Goal: Transaction & Acquisition: Book appointment/travel/reservation

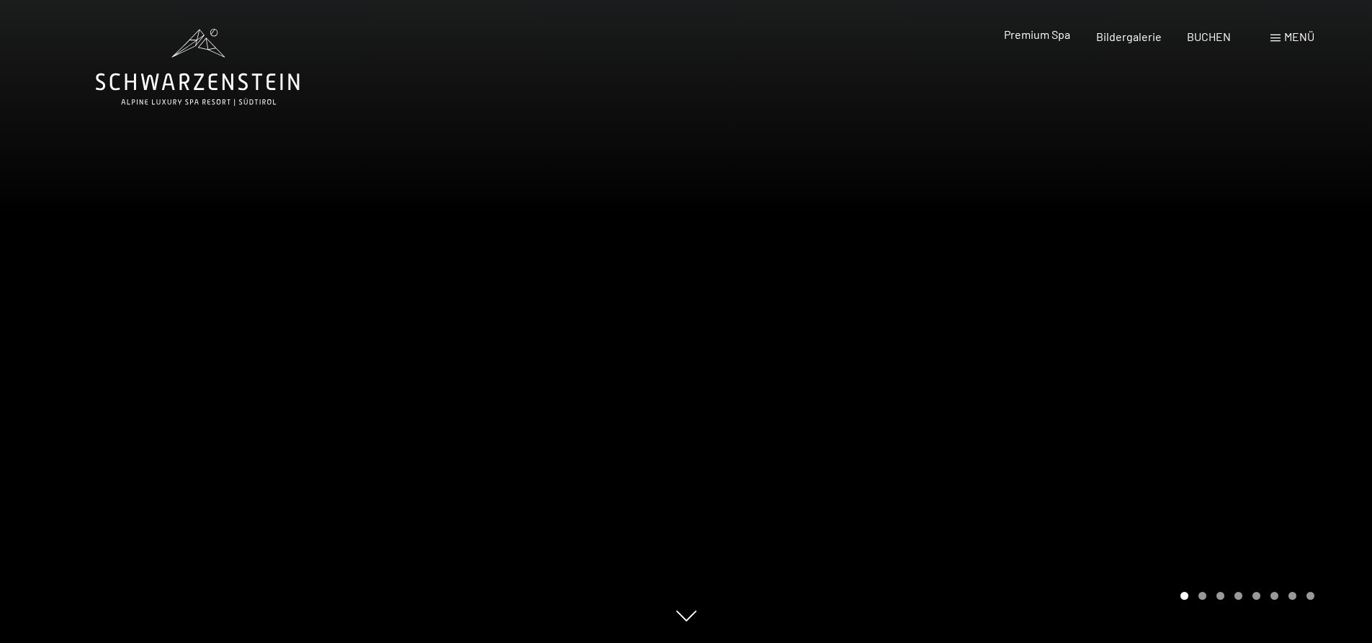
click at [1044, 27] on span "Premium Spa" at bounding box center [1037, 34] width 66 height 14
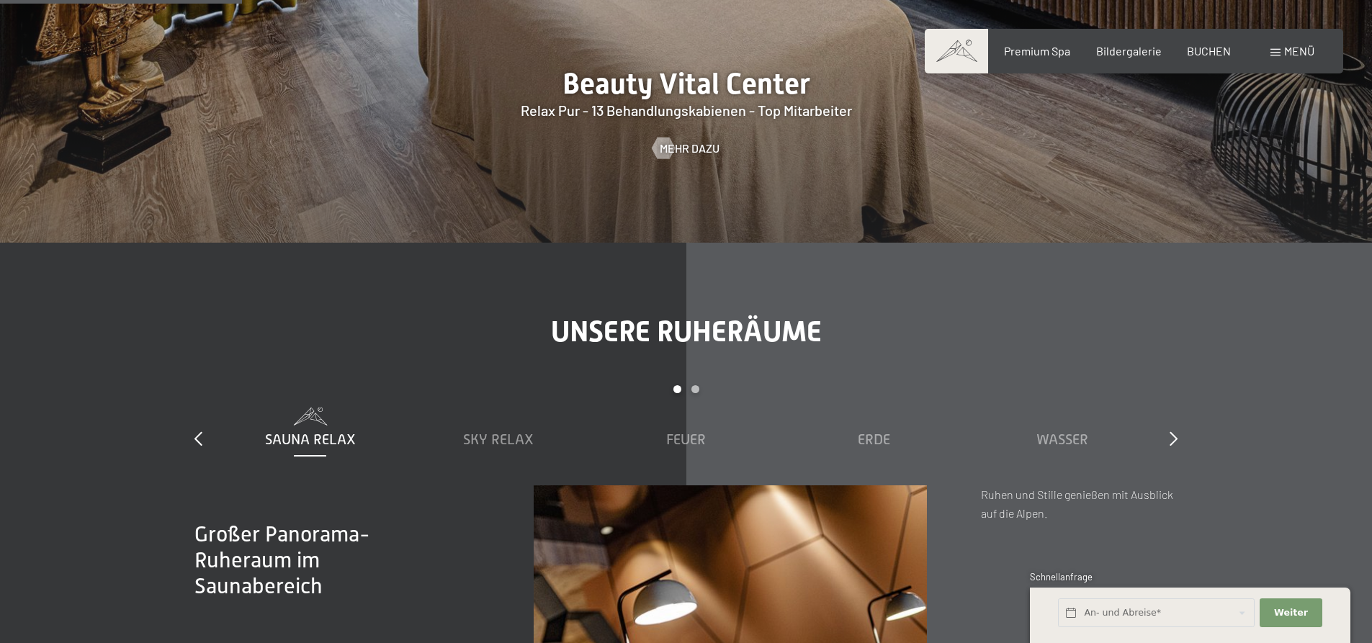
scroll to position [2232, 0]
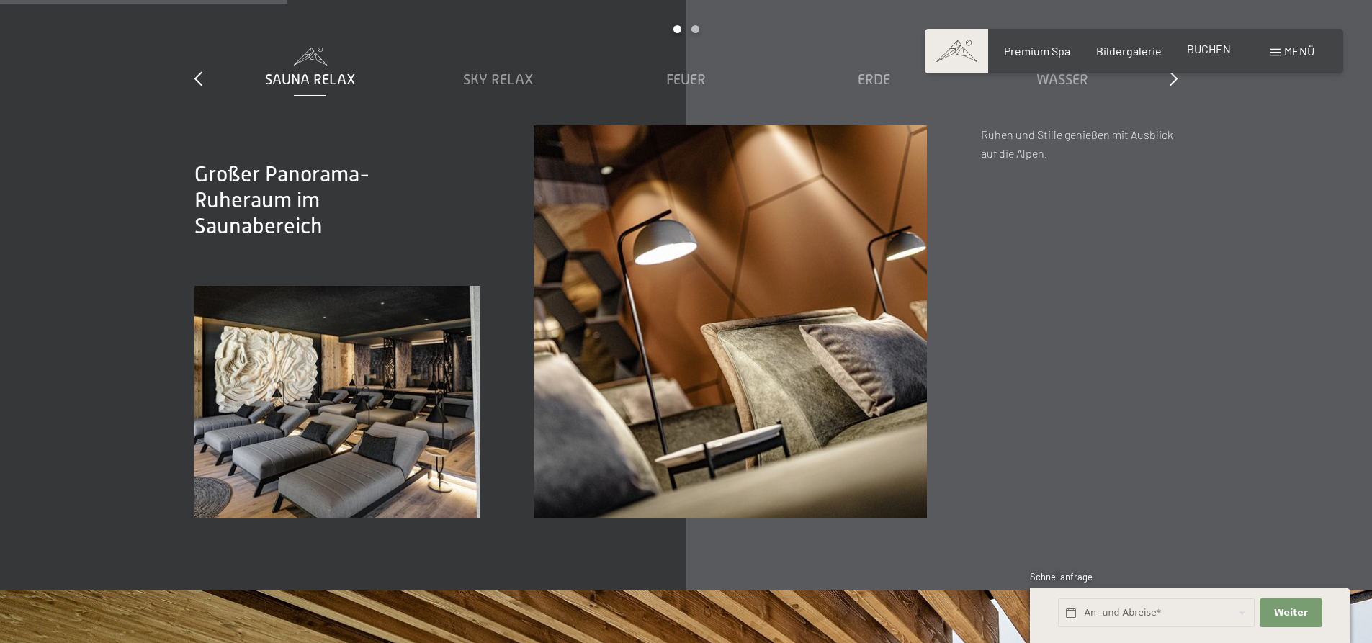
click at [1212, 47] on span "BUCHEN" at bounding box center [1209, 49] width 44 height 14
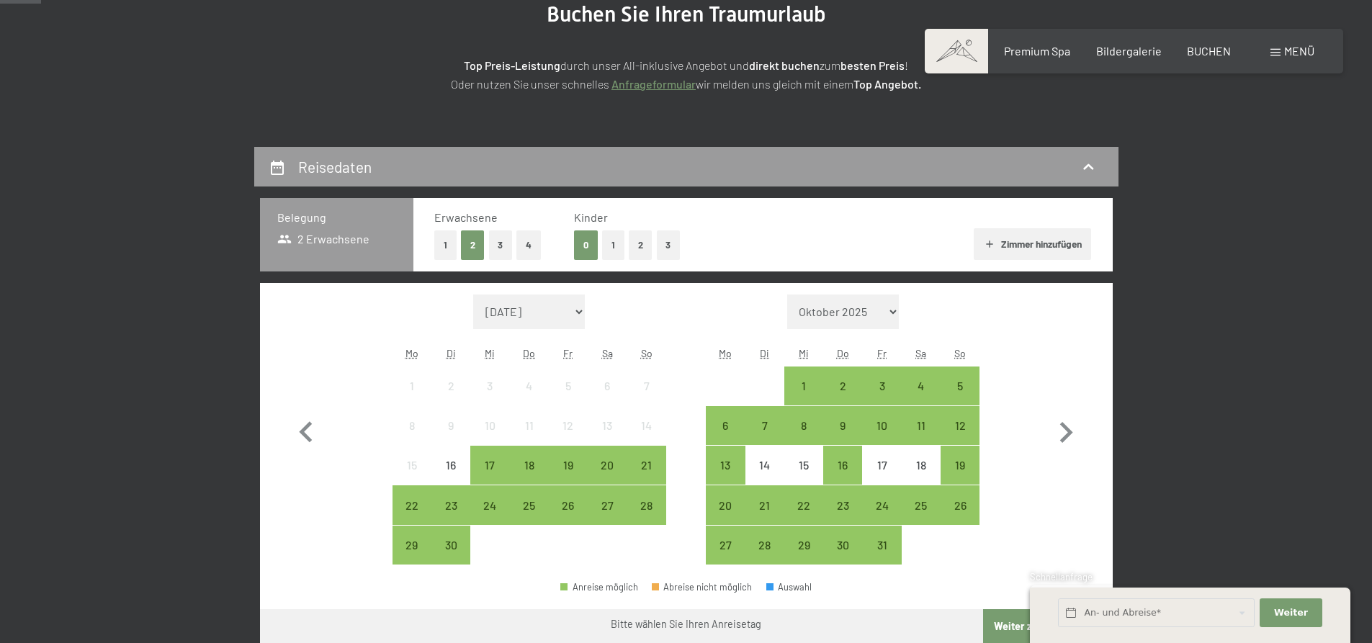
scroll to position [216, 0]
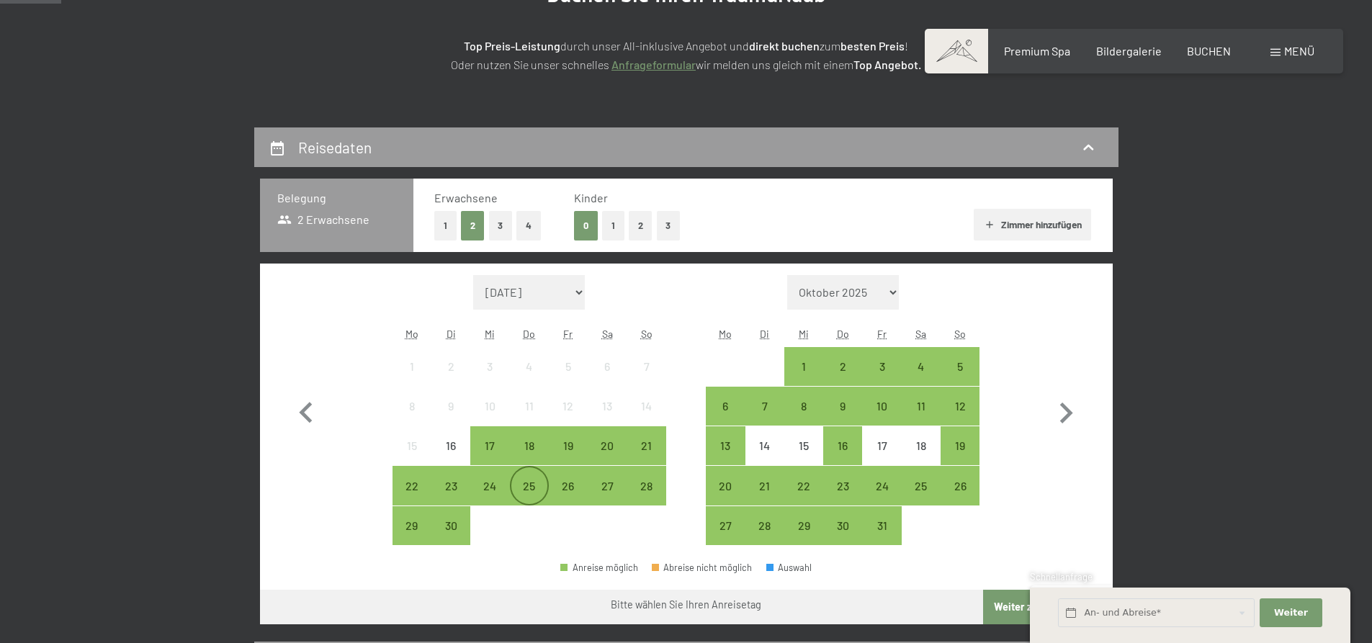
click at [518, 482] on div "25" at bounding box center [529, 498] width 36 height 36
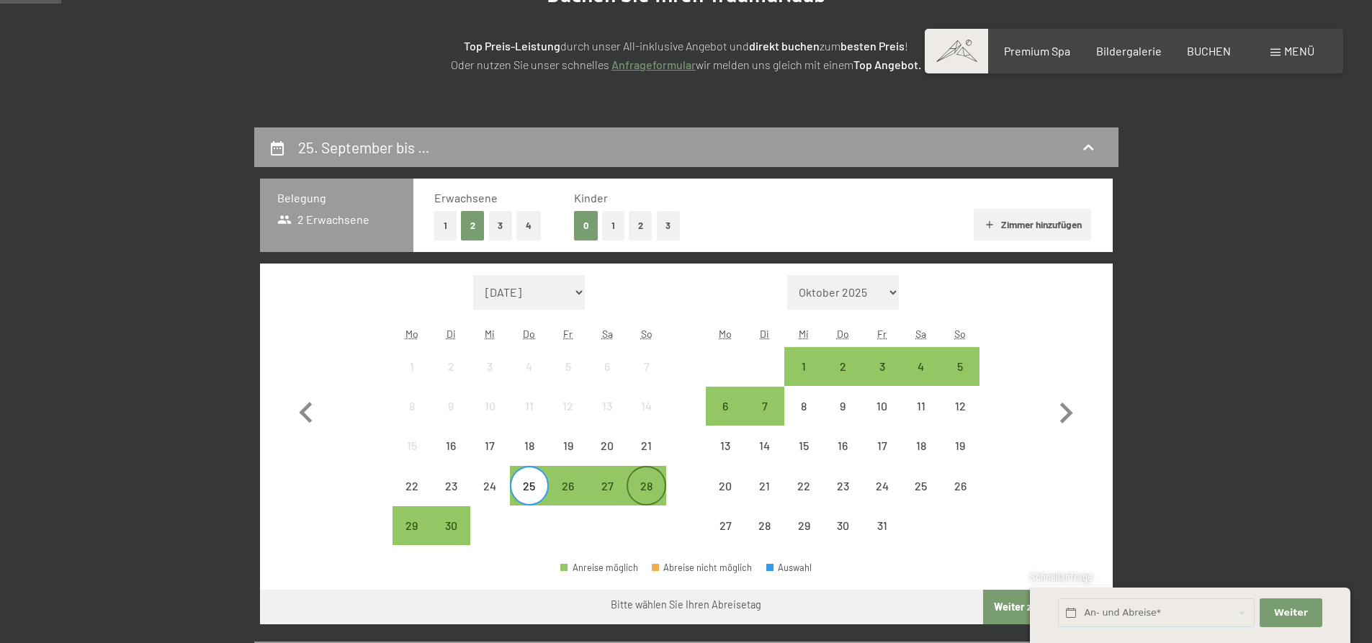
click at [641, 485] on div "28" at bounding box center [646, 498] width 36 height 36
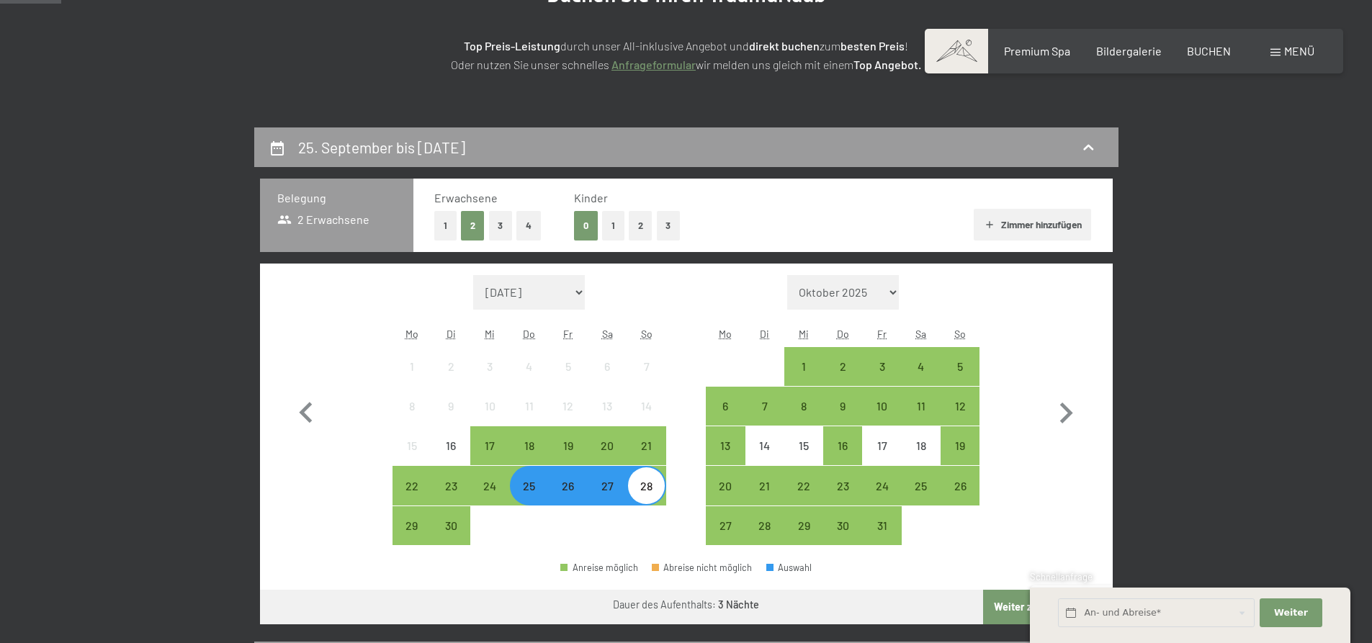
click at [576, 485] on div "26" at bounding box center [568, 498] width 36 height 36
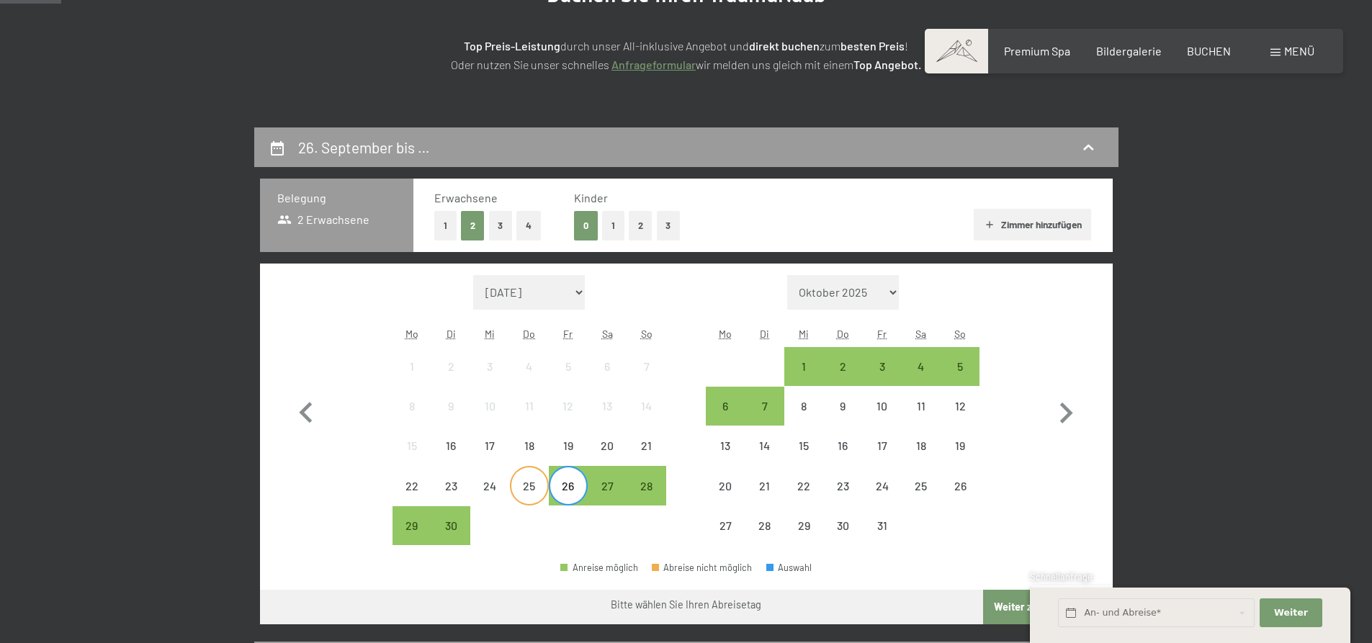
click at [538, 487] on div "25" at bounding box center [529, 498] width 36 height 36
click at [657, 495] on div "28" at bounding box center [646, 498] width 36 height 36
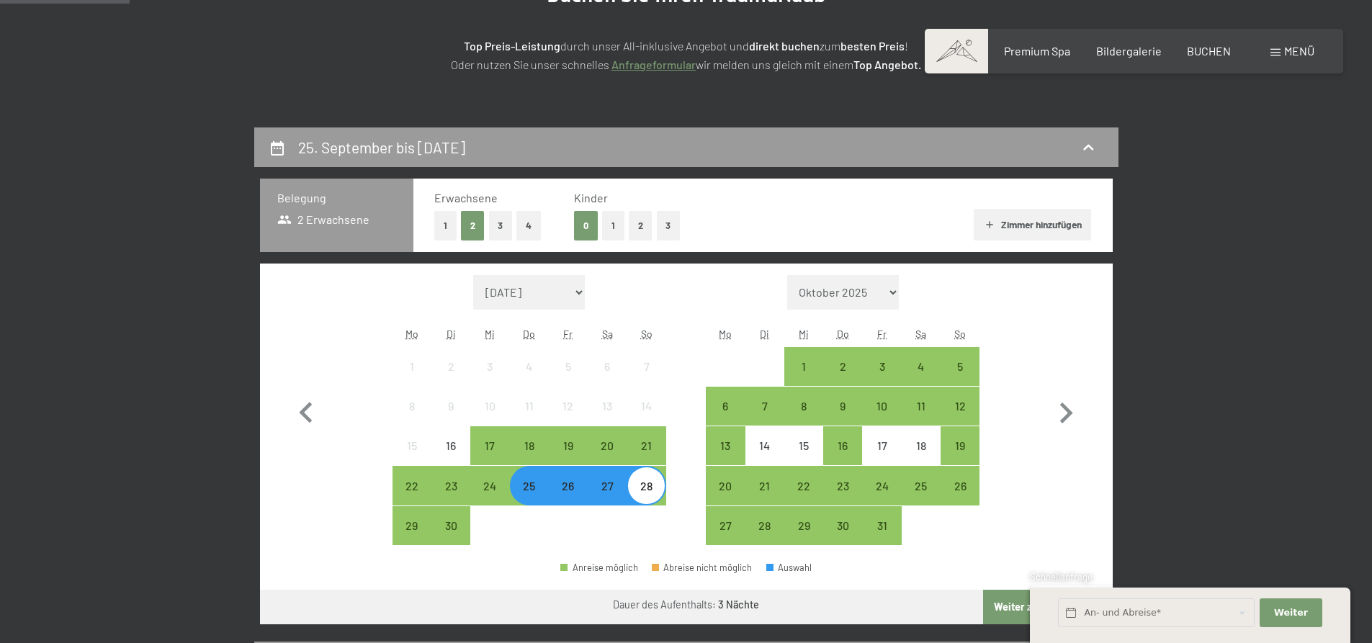
scroll to position [432, 0]
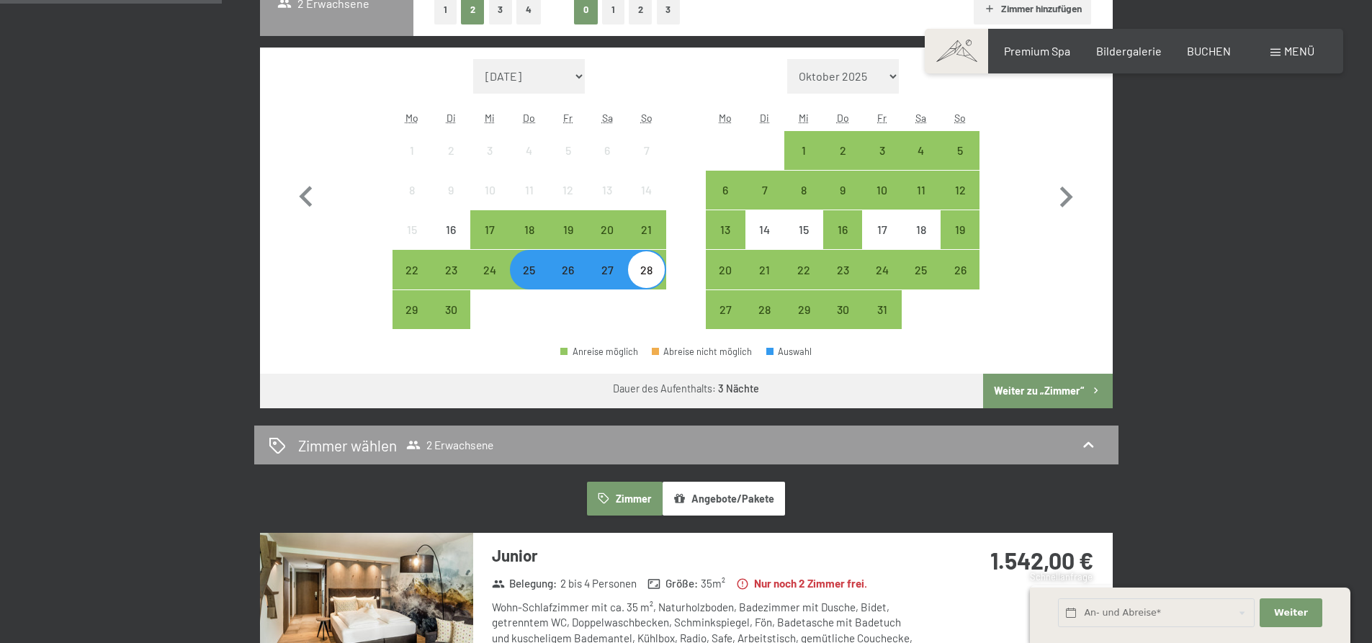
click at [1026, 391] on button "Weiter zu „Zimmer“" at bounding box center [1047, 391] width 129 height 35
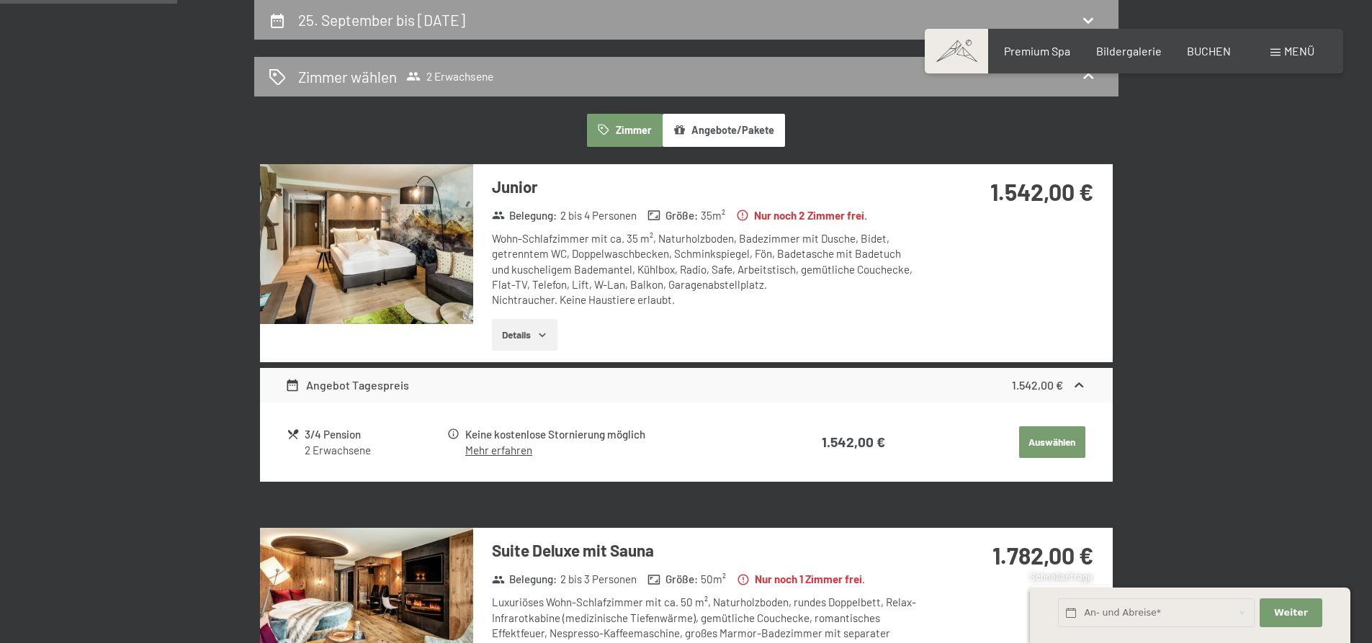
click at [495, 454] on link "Mehr erfahren" at bounding box center [498, 450] width 67 height 13
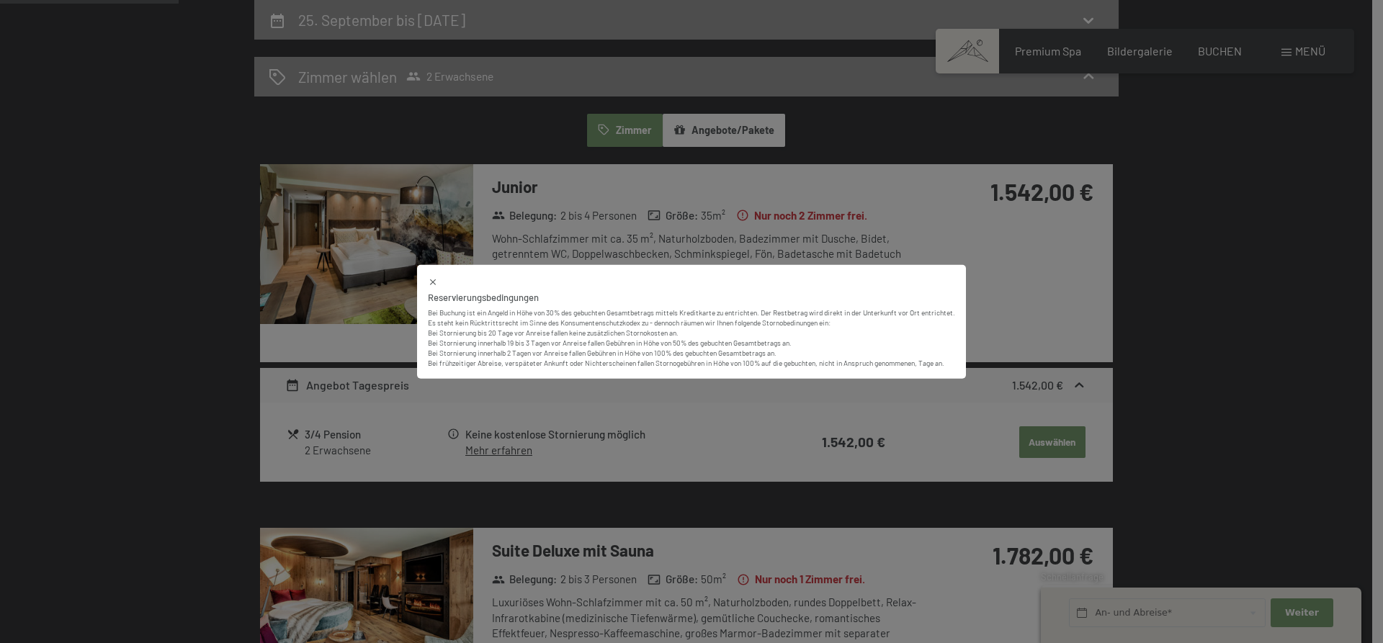
click at [370, 411] on div "Reservierungsbedingungen Bei Buchung ist ein Angeld in Höhe von 30% des gebucht…" at bounding box center [691, 321] width 1383 height 643
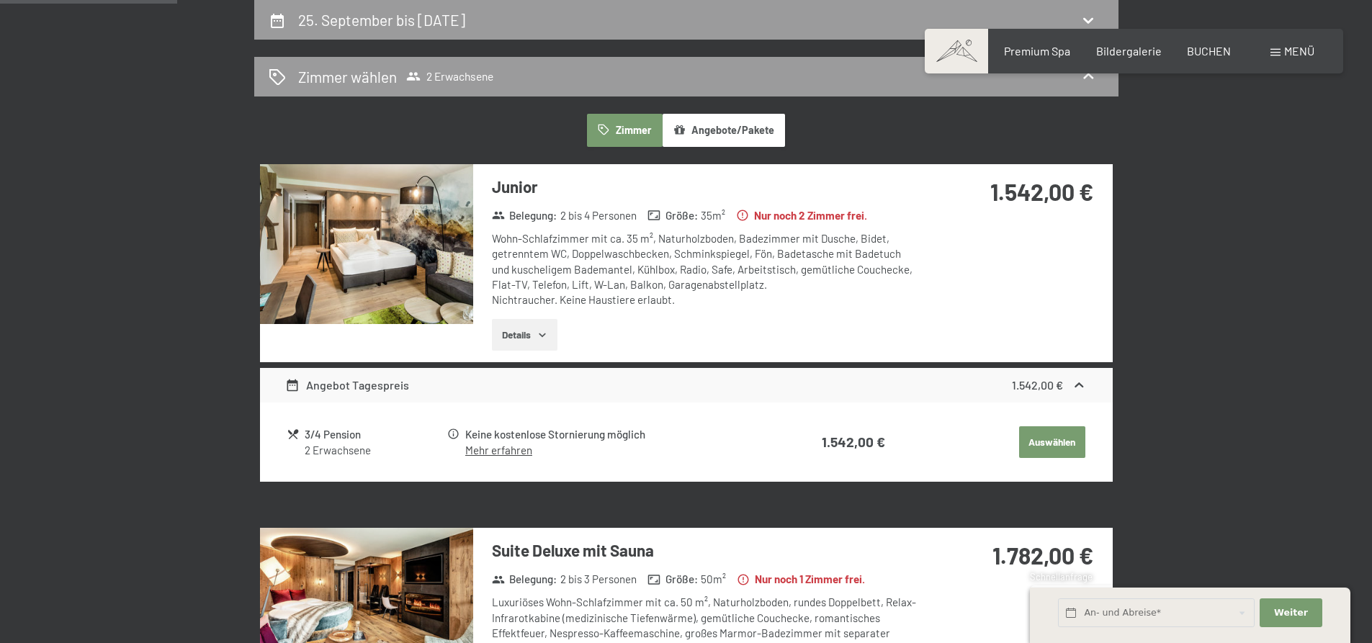
click at [542, 326] on button "Details" at bounding box center [525, 335] width 66 height 32
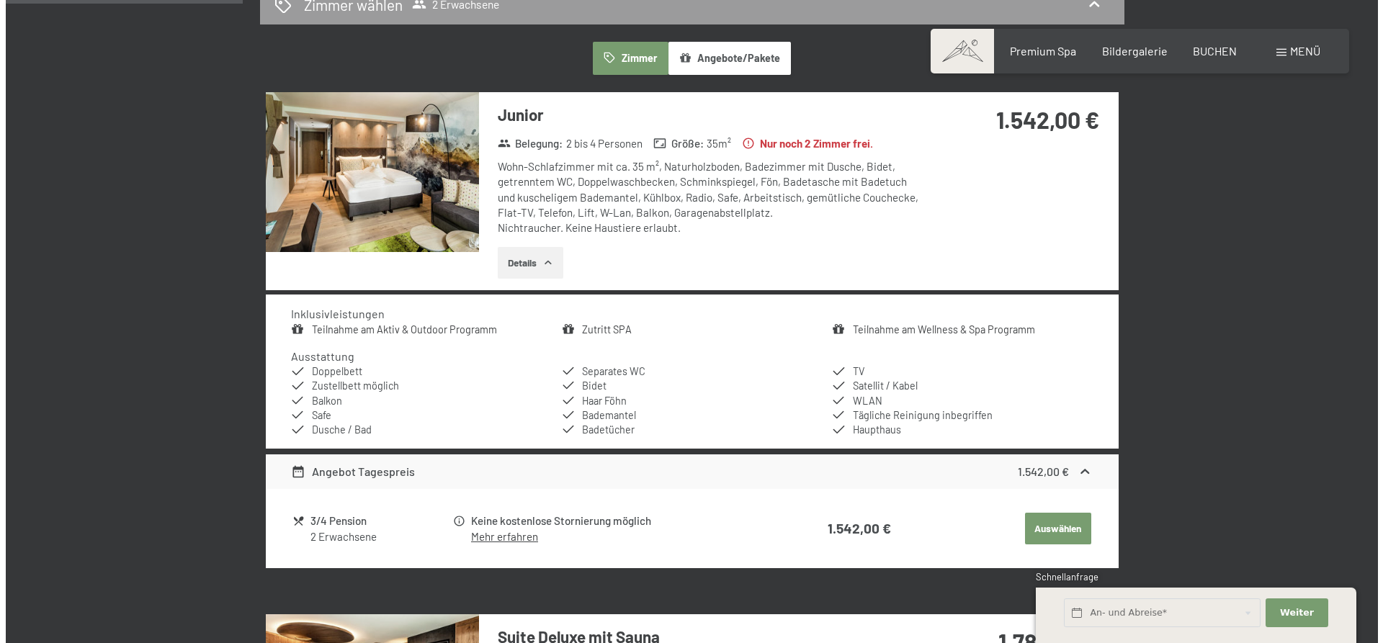
scroll to position [55, 0]
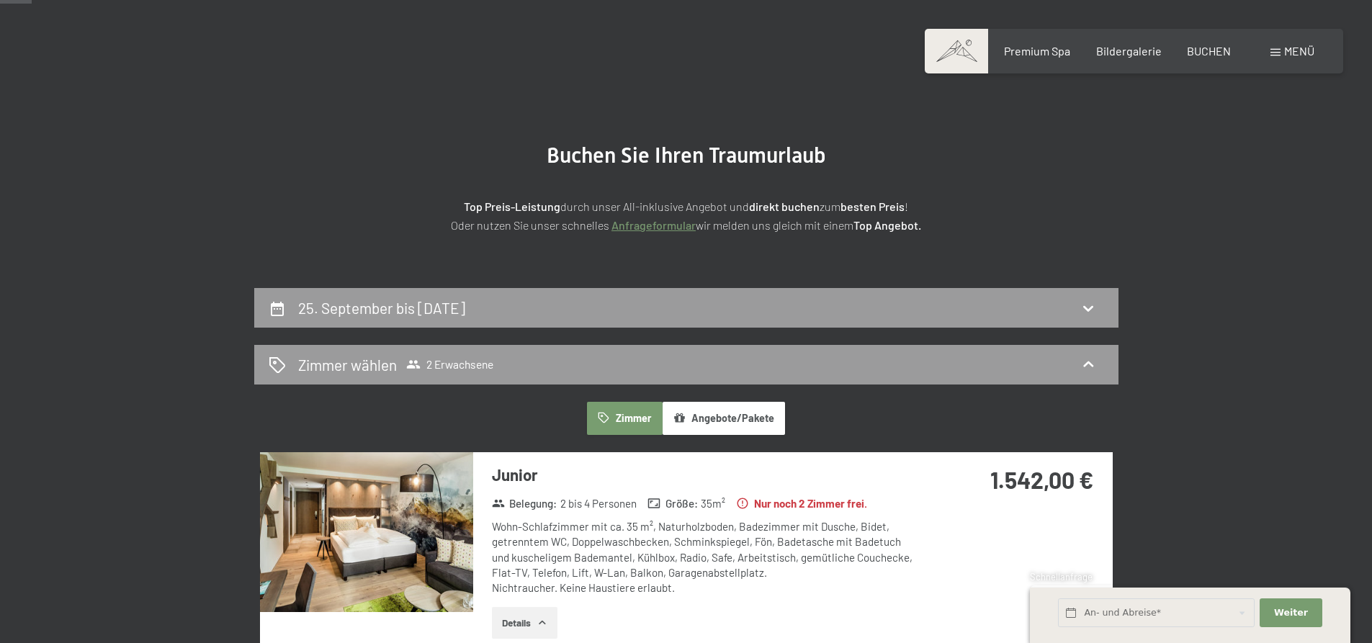
click at [1287, 56] on span "Menü" at bounding box center [1299, 51] width 30 height 14
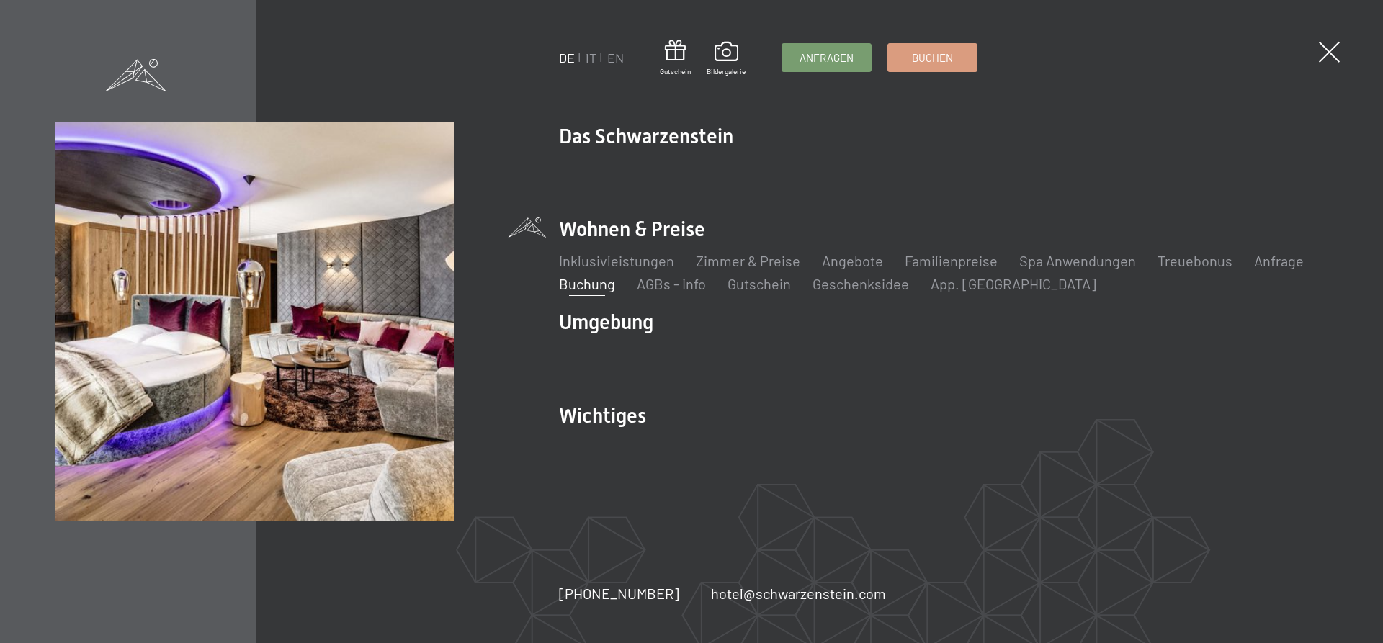
click at [642, 270] on li "Inklusivleistungen" at bounding box center [616, 261] width 115 height 20
click at [637, 259] on link "Inklusivleistungen" at bounding box center [616, 260] width 115 height 17
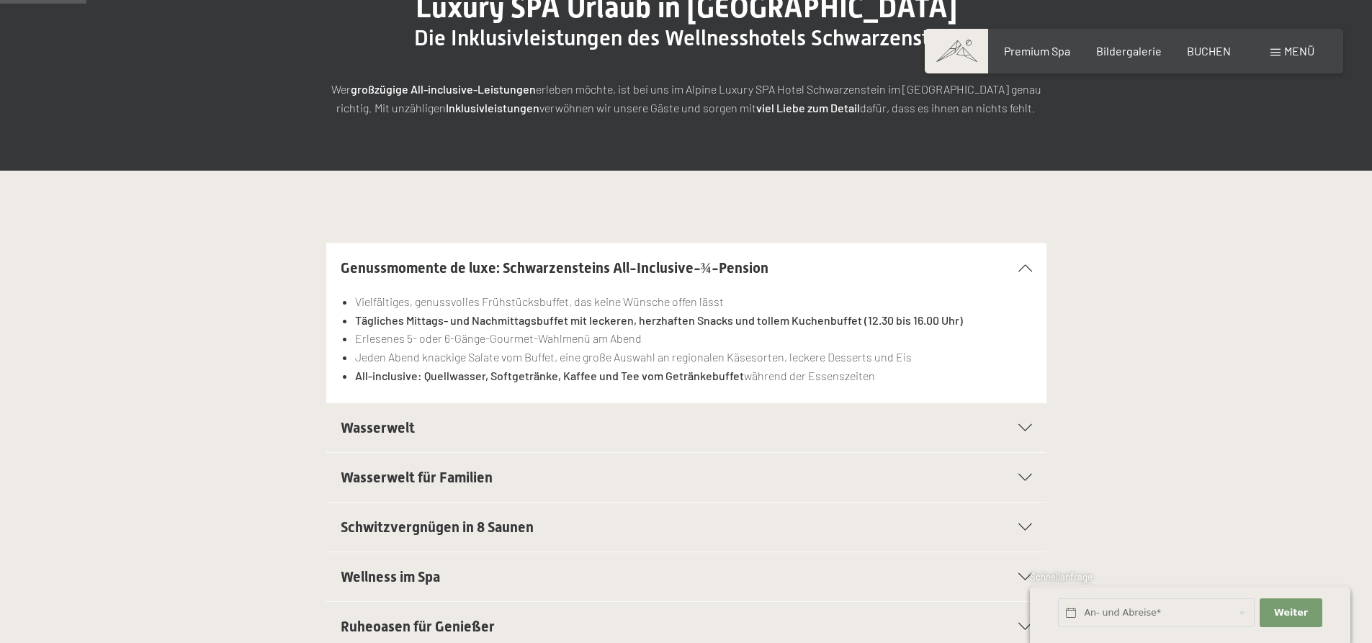
scroll to position [216, 0]
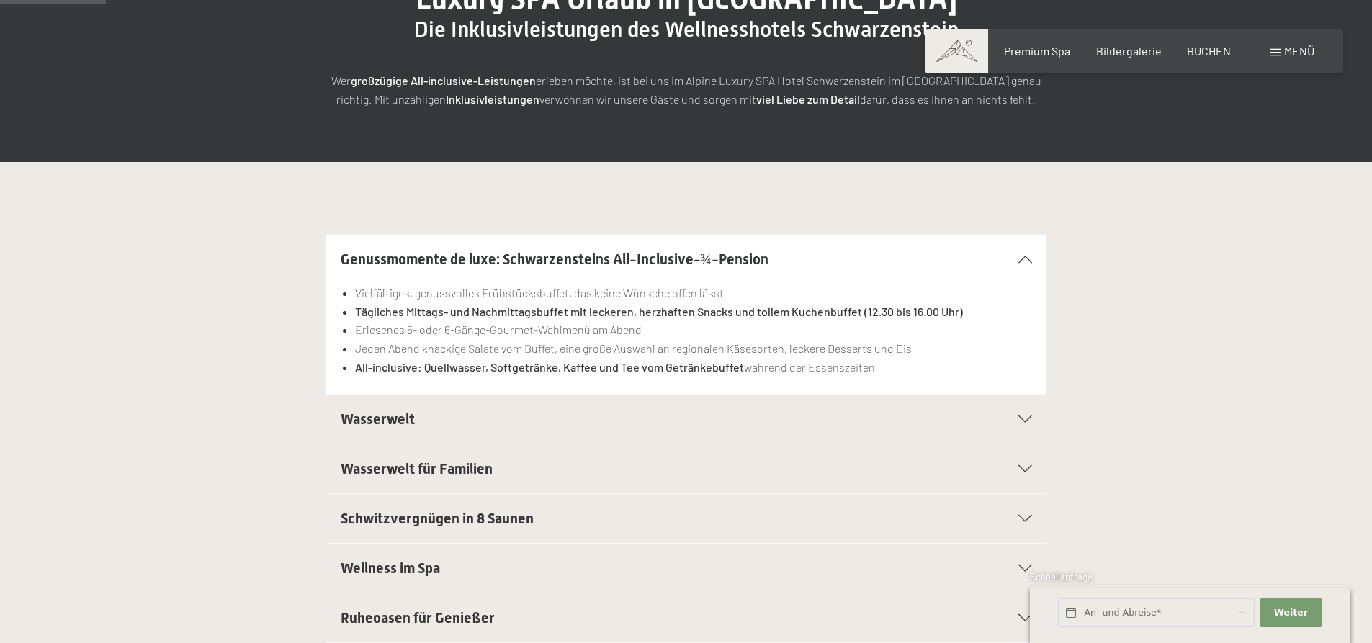
click at [474, 415] on h2 "Wasserwelt" at bounding box center [652, 419] width 622 height 20
